Goal: Transaction & Acquisition: Purchase product/service

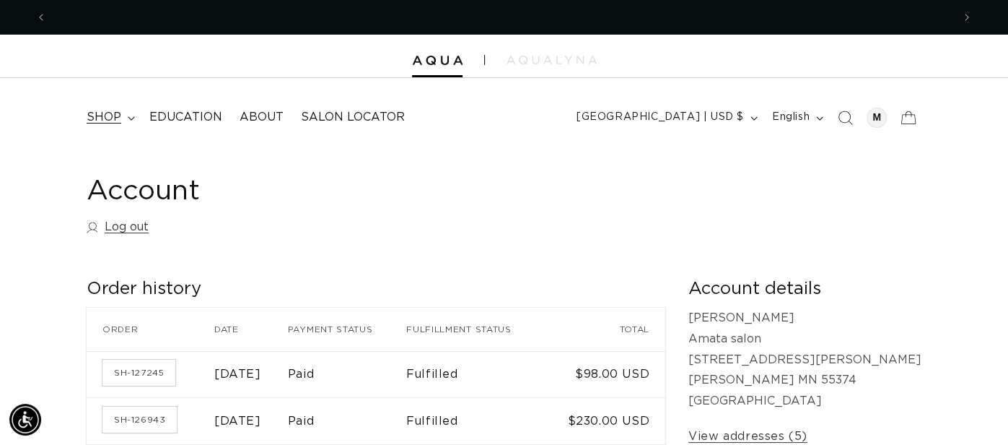
scroll to position [0, 905]
click at [121, 119] on summary "shop" at bounding box center [109, 117] width 63 height 32
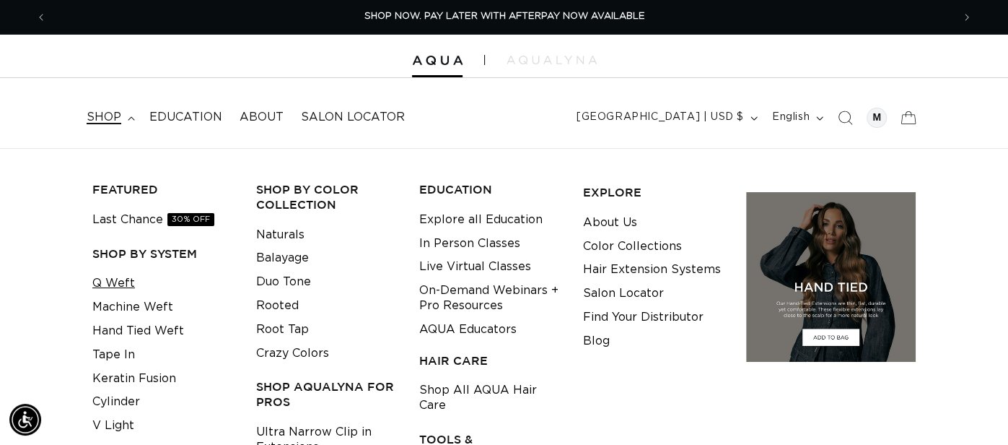
click at [116, 281] on link "Q Weft" at bounding box center [113, 283] width 43 height 24
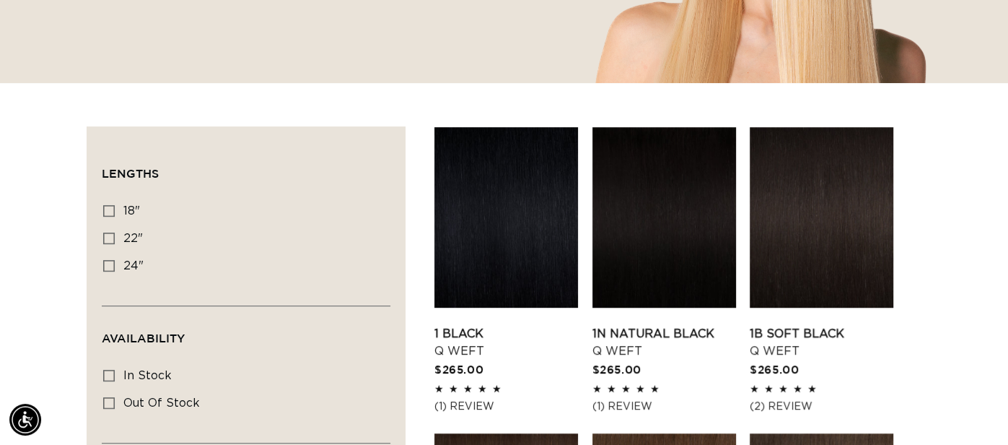
scroll to position [390, 0]
click at [110, 263] on icon at bounding box center [109, 266] width 12 height 12
click at [110, 263] on input "24" 24" (5 products)" at bounding box center [109, 266] width 12 height 12
checkbox input "true"
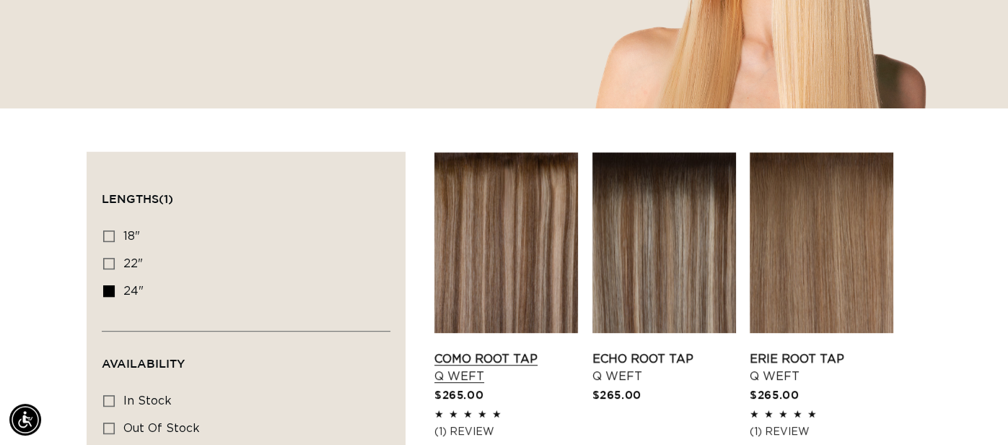
scroll to position [0, 1810]
click at [461, 362] on link "Como Root Tap Q Weft" at bounding box center [506, 367] width 144 height 35
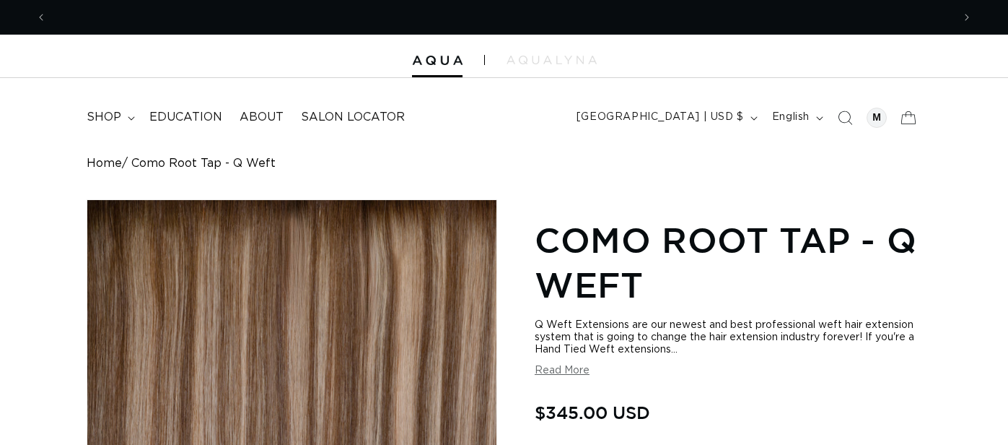
scroll to position [175, 0]
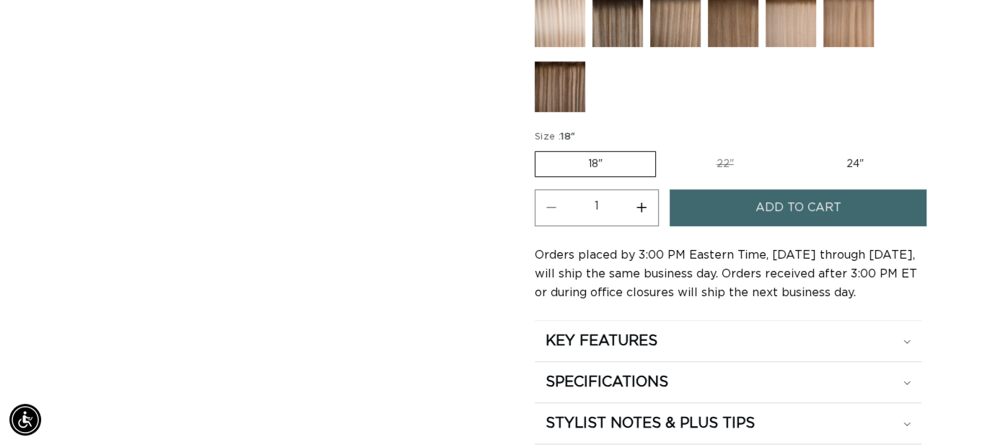
scroll to position [735, 0]
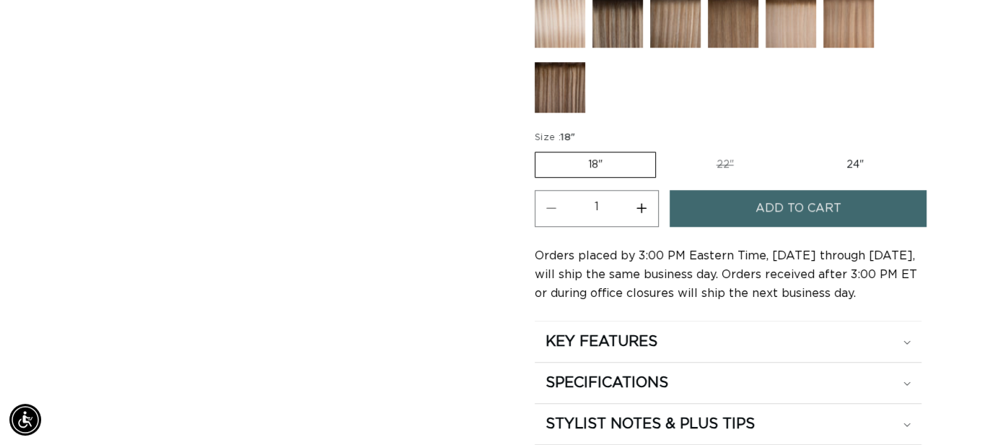
click at [849, 167] on label "24" Variant sold out or unavailable" at bounding box center [855, 164] width 123 height 25
click at [794, 149] on input "24" Variant sold out or unavailable" at bounding box center [794, 149] width 1 height 1
radio input "true"
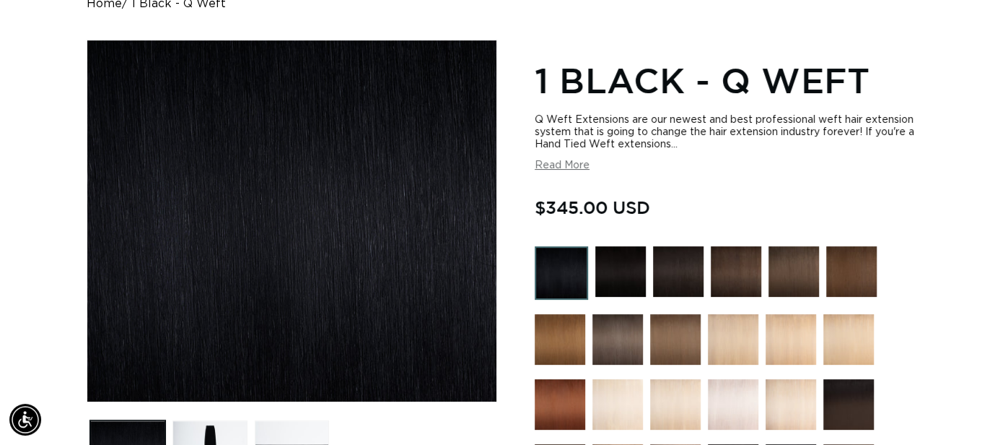
scroll to position [0, 1810]
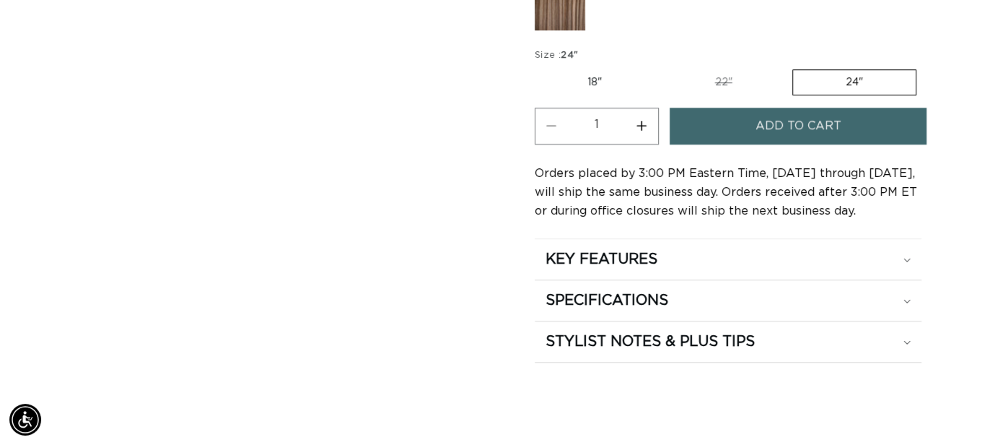
click at [656, 271] on summary "KEY FEATURES" at bounding box center [728, 259] width 387 height 40
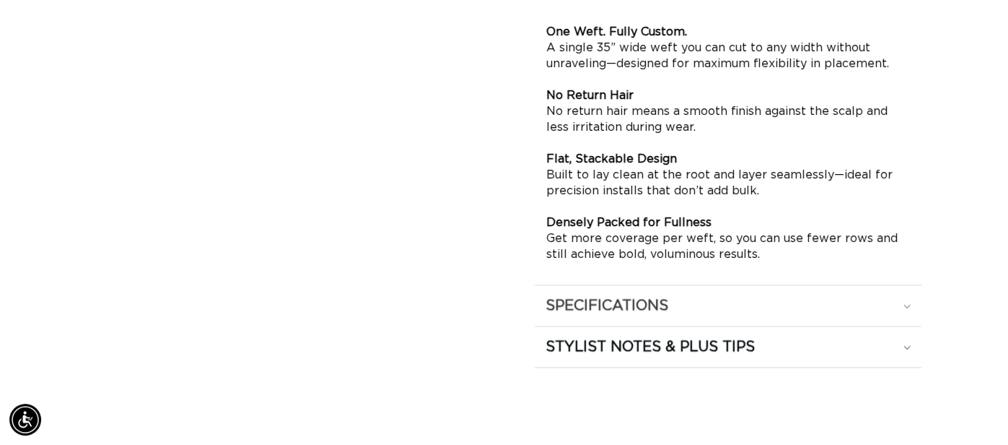
click at [646, 314] on h2 "SPECIFICATIONS" at bounding box center [607, 305] width 123 height 19
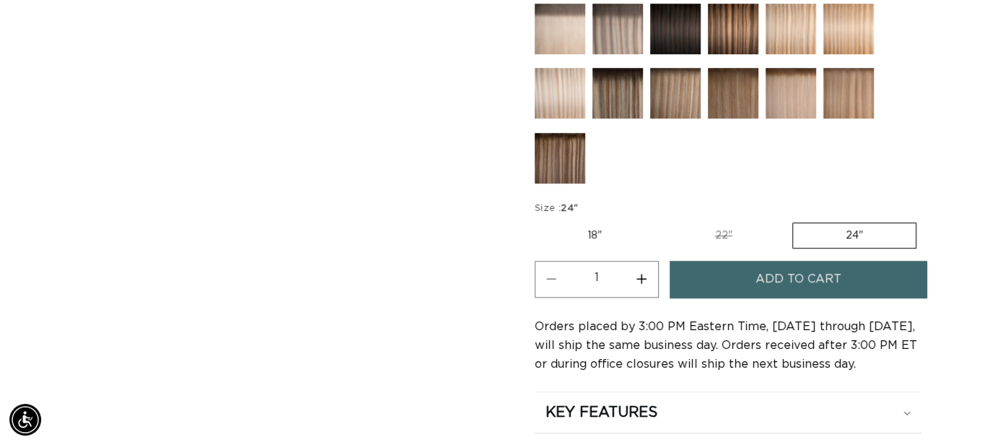
click at [718, 235] on label "22" Variant sold out or unavailable" at bounding box center [723, 235] width 123 height 25
click at [662, 220] on input "22" Variant sold out or unavailable" at bounding box center [662, 219] width 1 height 1
radio input "true"
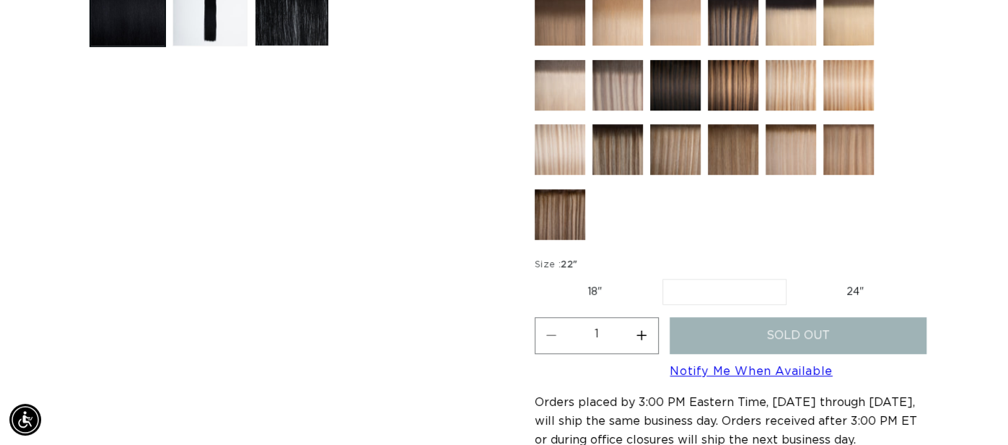
scroll to position [0, 1810]
click at [844, 285] on label "24" Variant sold out or unavailable" at bounding box center [855, 291] width 123 height 25
click at [794, 276] on input "24" Variant sold out or unavailable" at bounding box center [794, 276] width 1 height 1
radio input "true"
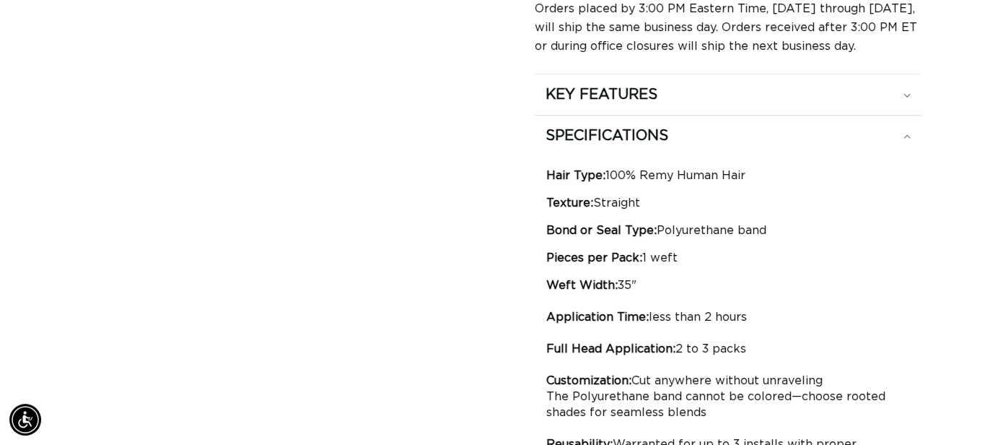
scroll to position [0, 1810]
